Goal: Information Seeking & Learning: Find specific page/section

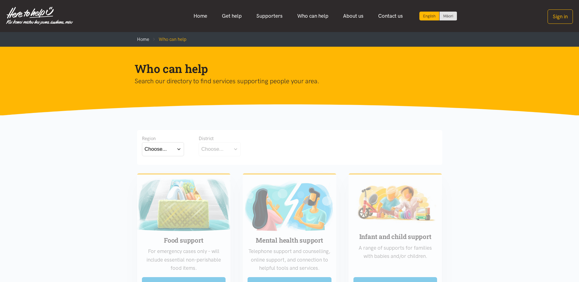
click at [177, 150] on button "Choose..." at bounding box center [163, 149] width 42 height 14
click at [217, 148] on div "Choose..." at bounding box center [213, 149] width 22 height 8
click at [179, 149] on button "Choose..." at bounding box center [163, 149] width 42 height 14
click at [170, 167] on label "Bay of Plenty" at bounding box center [162, 167] width 34 height 8
click at [0, 0] on input "Bay of Plenty" at bounding box center [0, 0] width 0 height 0
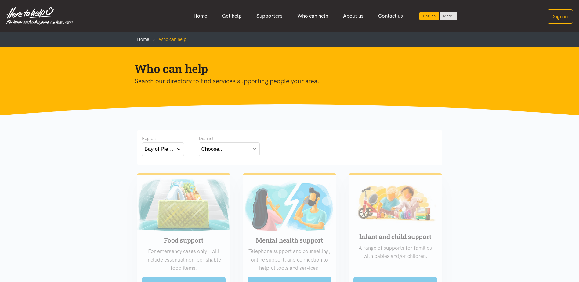
click at [246, 147] on button "Choose..." at bounding box center [229, 149] width 61 height 14
click at [328, 144] on div "Region Bay of [GEOGRAPHIC_DATA] Bay of [GEOGRAPHIC_DATA] [GEOGRAPHIC_DATA] Dist…" at bounding box center [290, 146] width 296 height 23
click at [202, 16] on link "Home" at bounding box center [200, 15] width 28 height 13
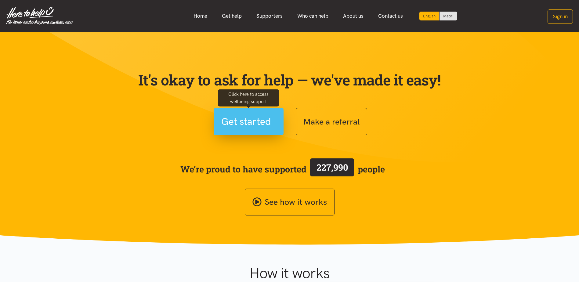
click at [245, 125] on span "Get started" at bounding box center [246, 122] width 50 height 16
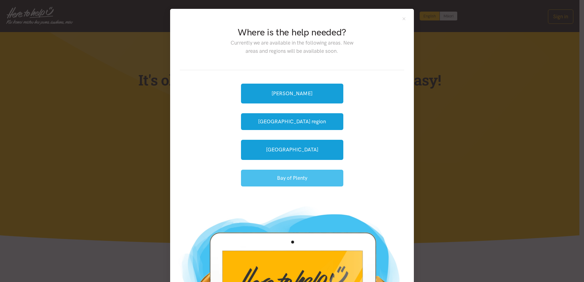
click at [293, 179] on button "Bay of Plenty" at bounding box center [292, 178] width 102 height 17
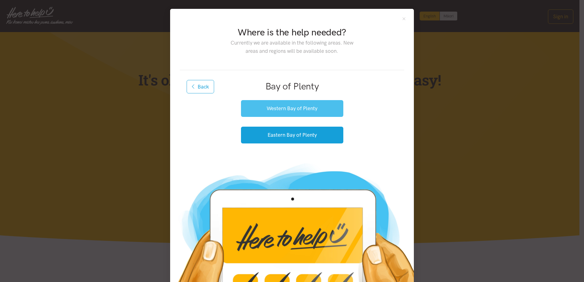
click at [295, 109] on button "Western Bay of Plenty" at bounding box center [292, 108] width 102 height 17
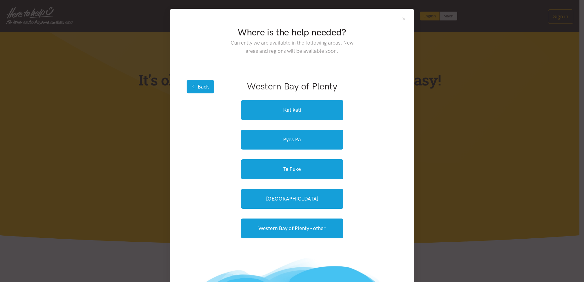
click at [199, 89] on button "Back" at bounding box center [200, 86] width 27 height 13
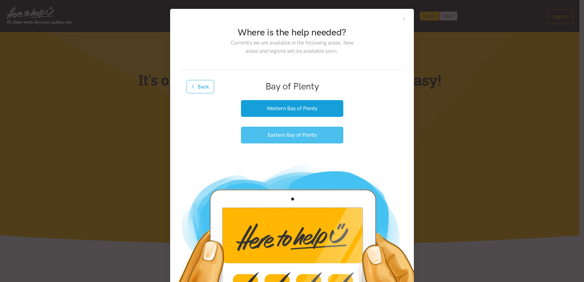
click at [300, 137] on button "Eastern Bay of Plenty" at bounding box center [292, 135] width 102 height 17
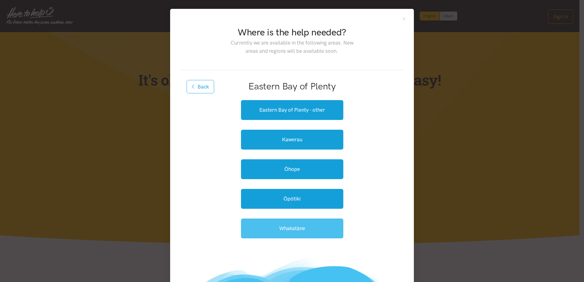
click at [291, 230] on link "Whakatāne" at bounding box center [292, 229] width 102 height 20
